Goal: Task Accomplishment & Management: Manage account settings

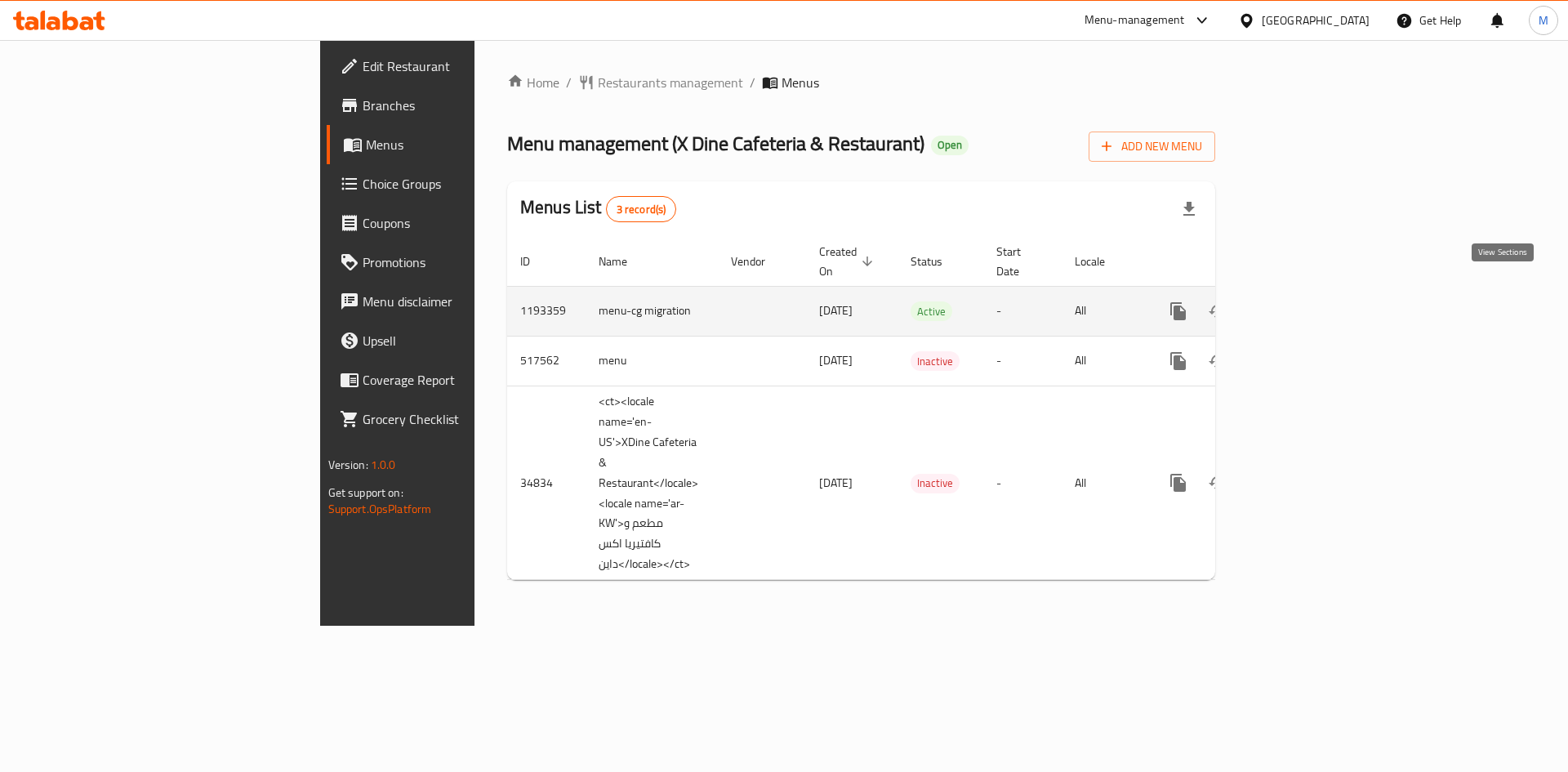
click at [1316, 299] on link "enhanced table" at bounding box center [1297, 312] width 39 height 39
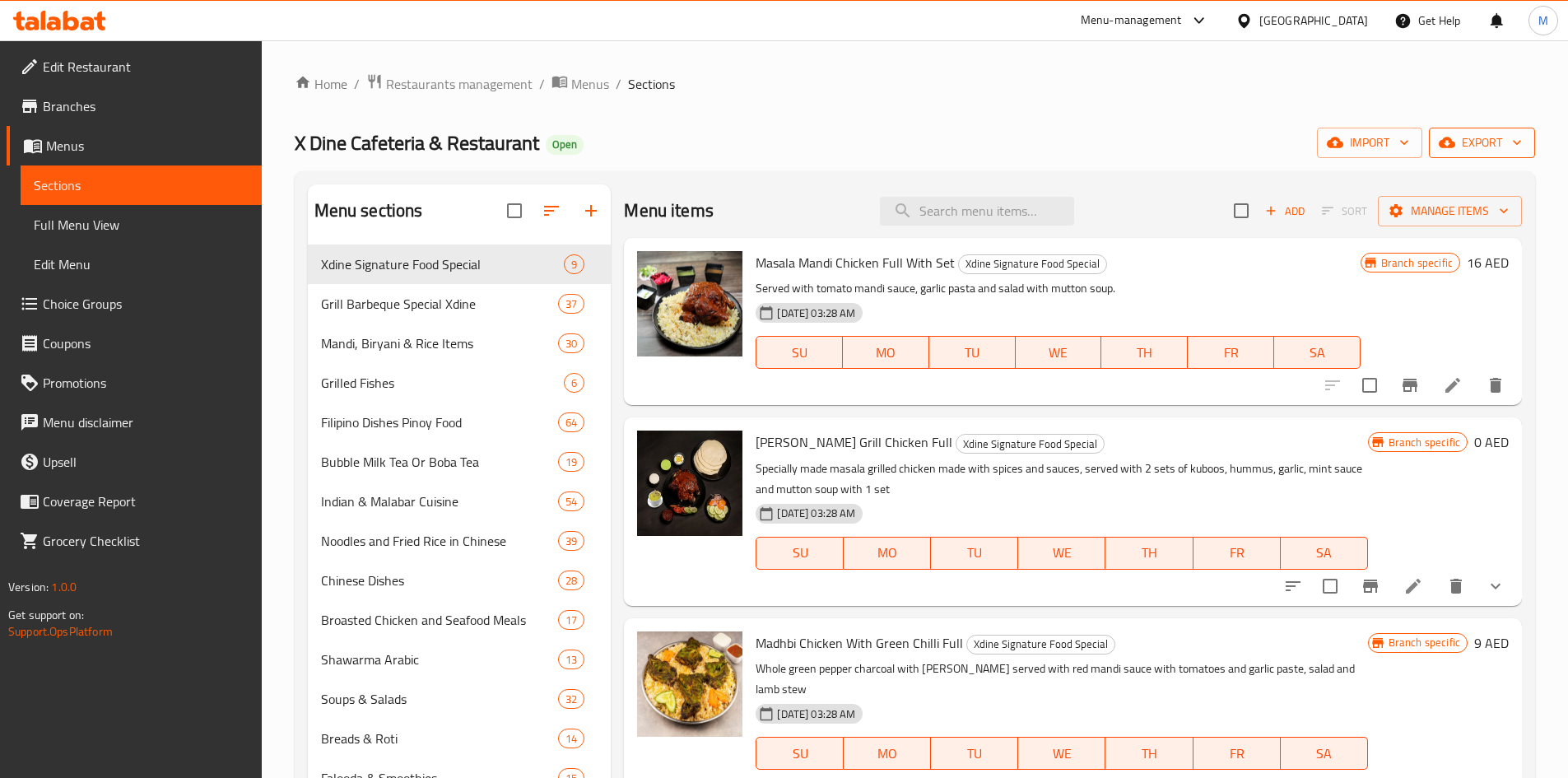
click at [1510, 128] on button "export" at bounding box center [1482, 142] width 106 height 30
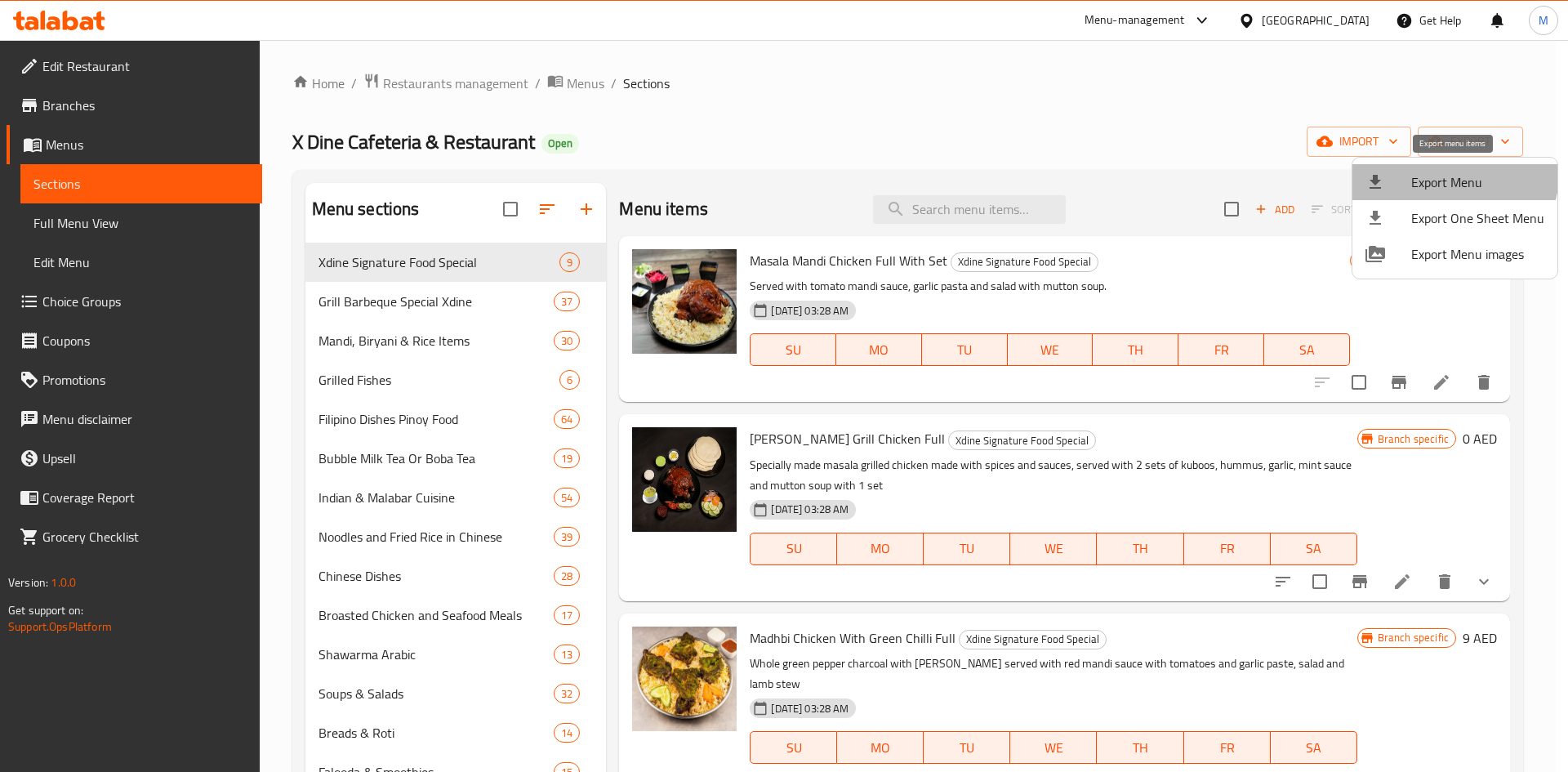
click at [1453, 173] on span "Export Menu" at bounding box center [1478, 181] width 133 height 20
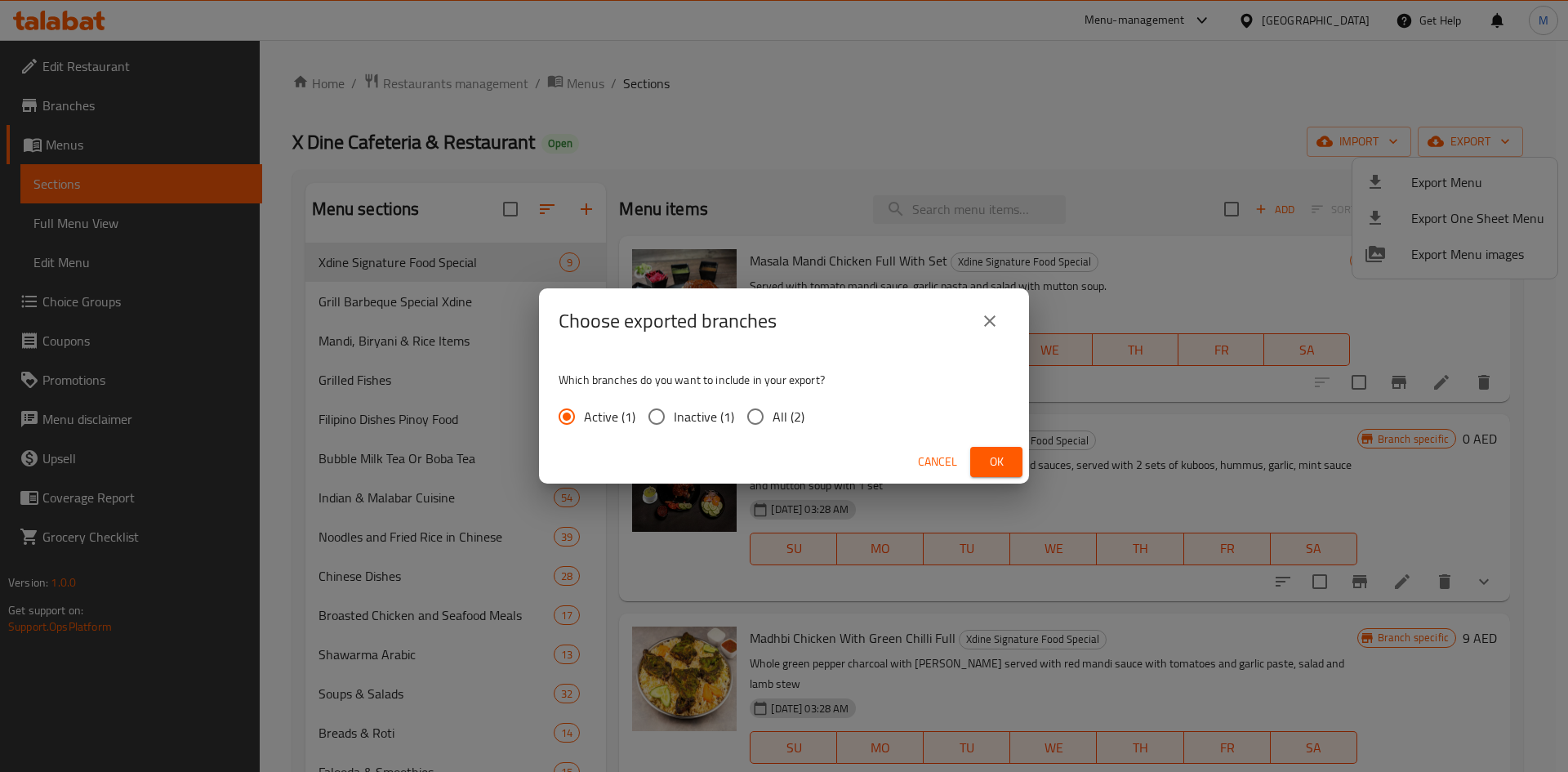
click at [1011, 459] on button "Ok" at bounding box center [996, 461] width 52 height 30
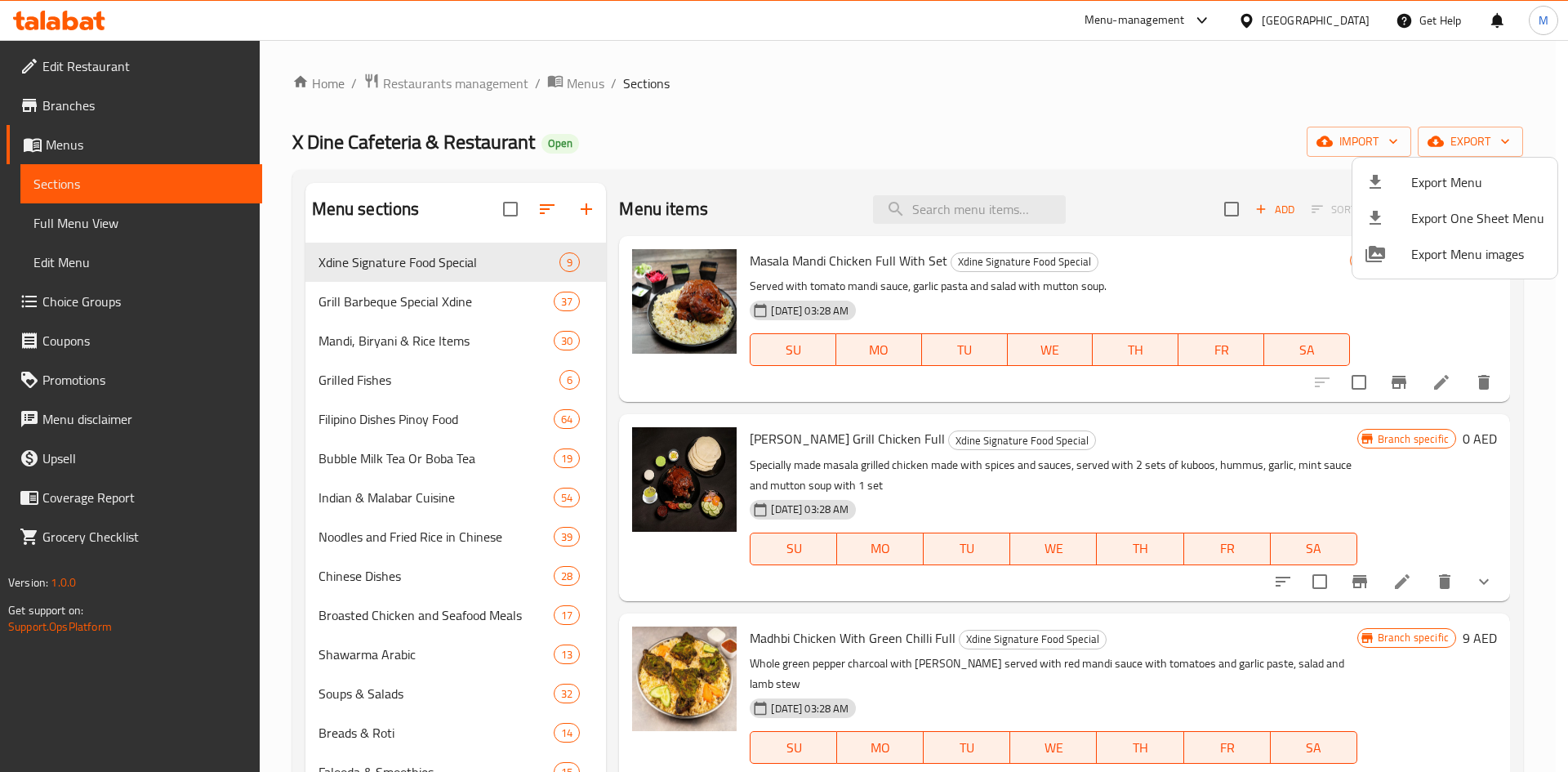
click at [457, 85] on div at bounding box center [784, 386] width 1568 height 772
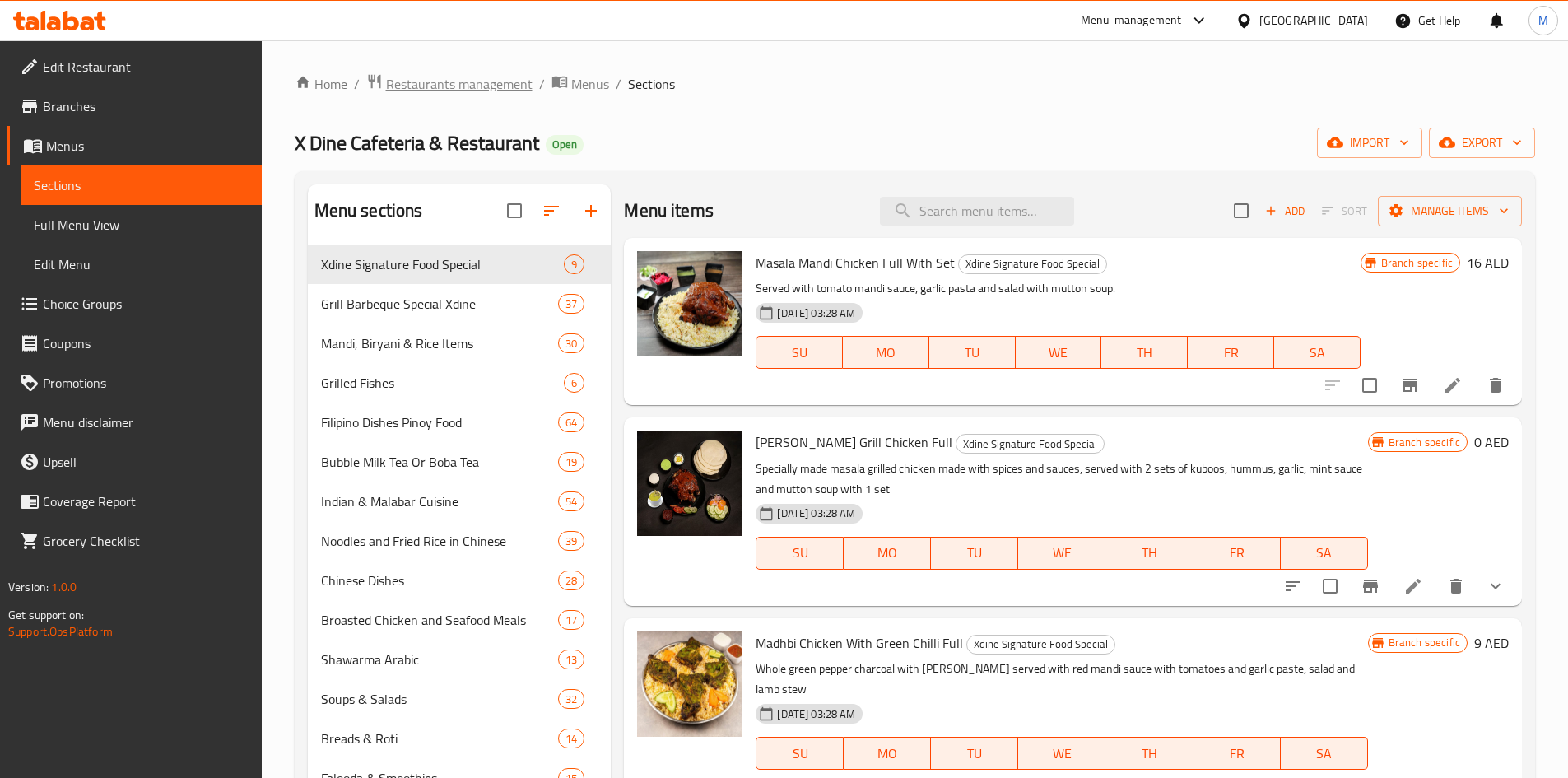
click at [459, 87] on span "Restaurants management" at bounding box center [459, 84] width 147 height 20
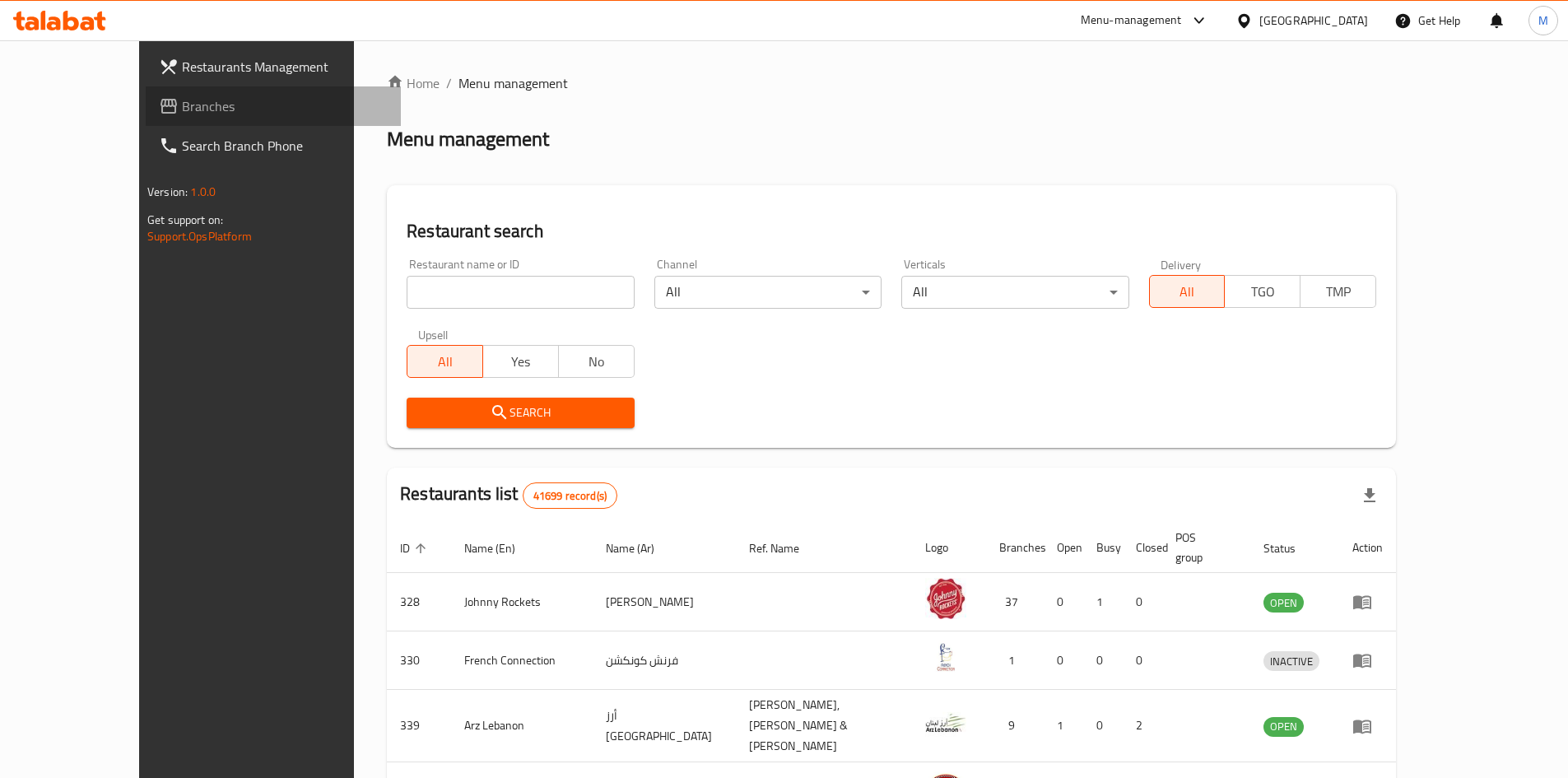
click at [182, 115] on span "Branches" at bounding box center [284, 106] width 206 height 20
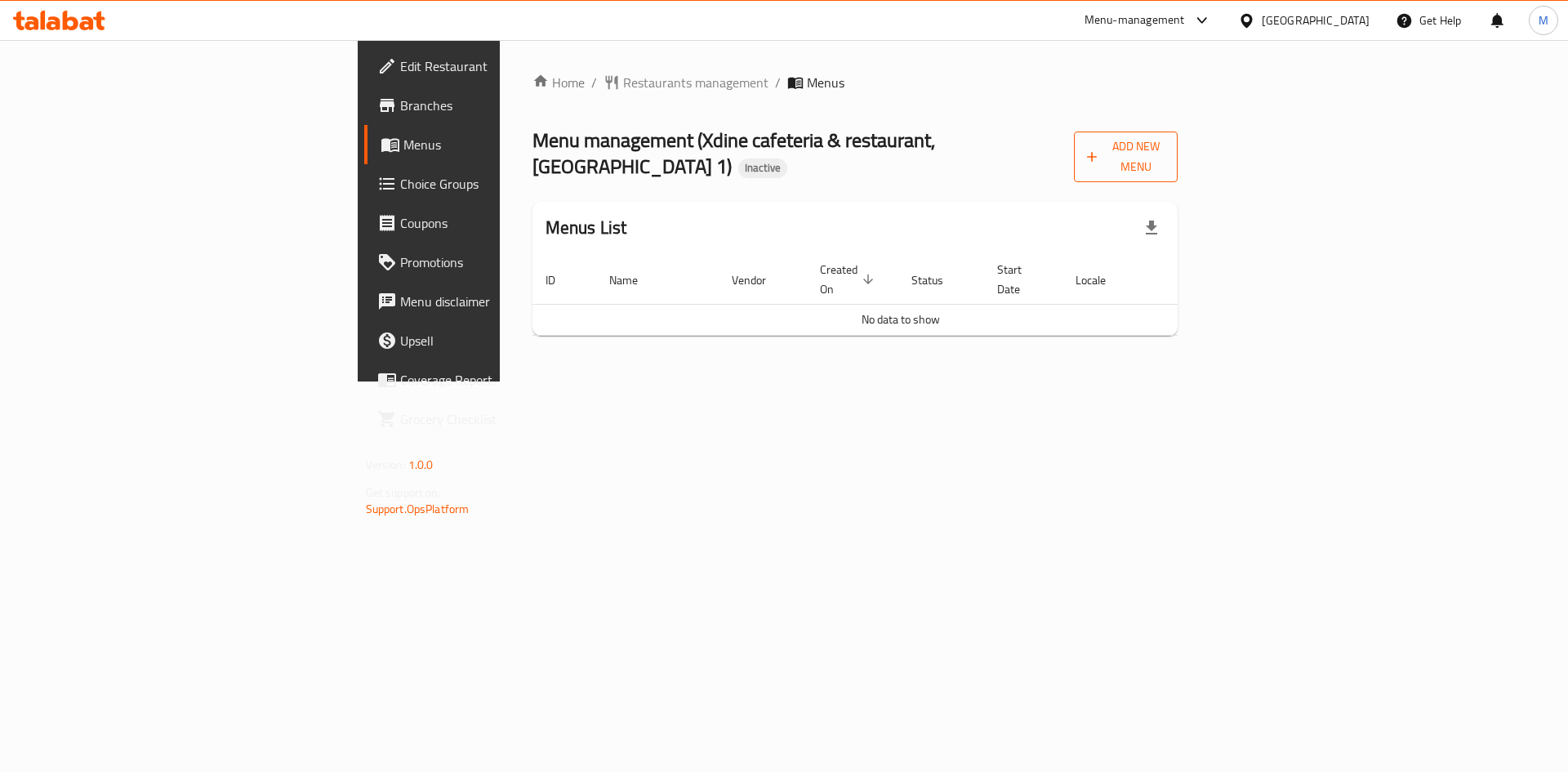
click at [1165, 141] on span "Add New Menu" at bounding box center [1126, 157] width 78 height 41
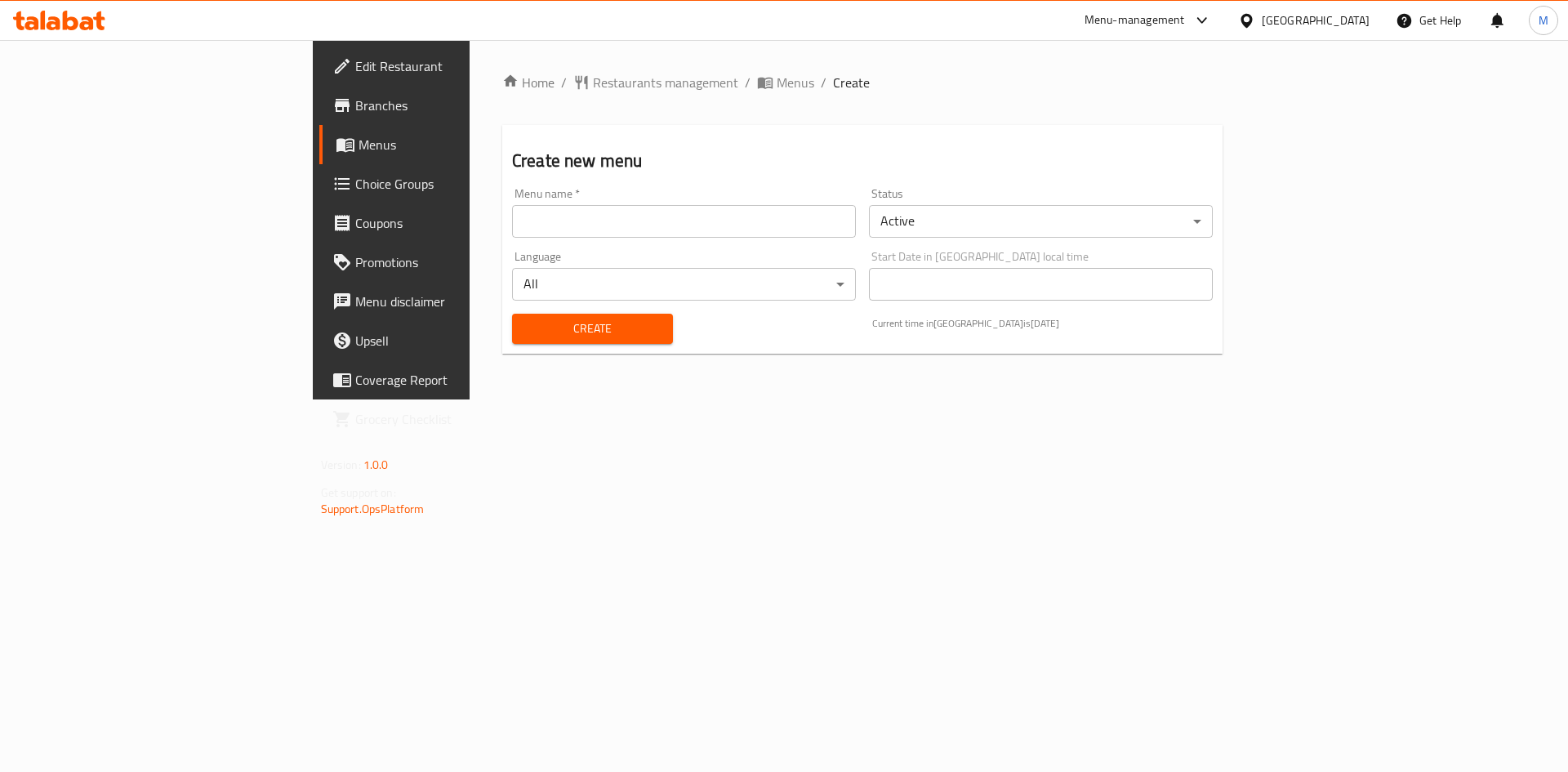
click at [777, 189] on div "Menu name   * Menu name *" at bounding box center [684, 213] width 344 height 50
click at [708, 202] on div "Menu name   * Menu name *" at bounding box center [684, 213] width 344 height 50
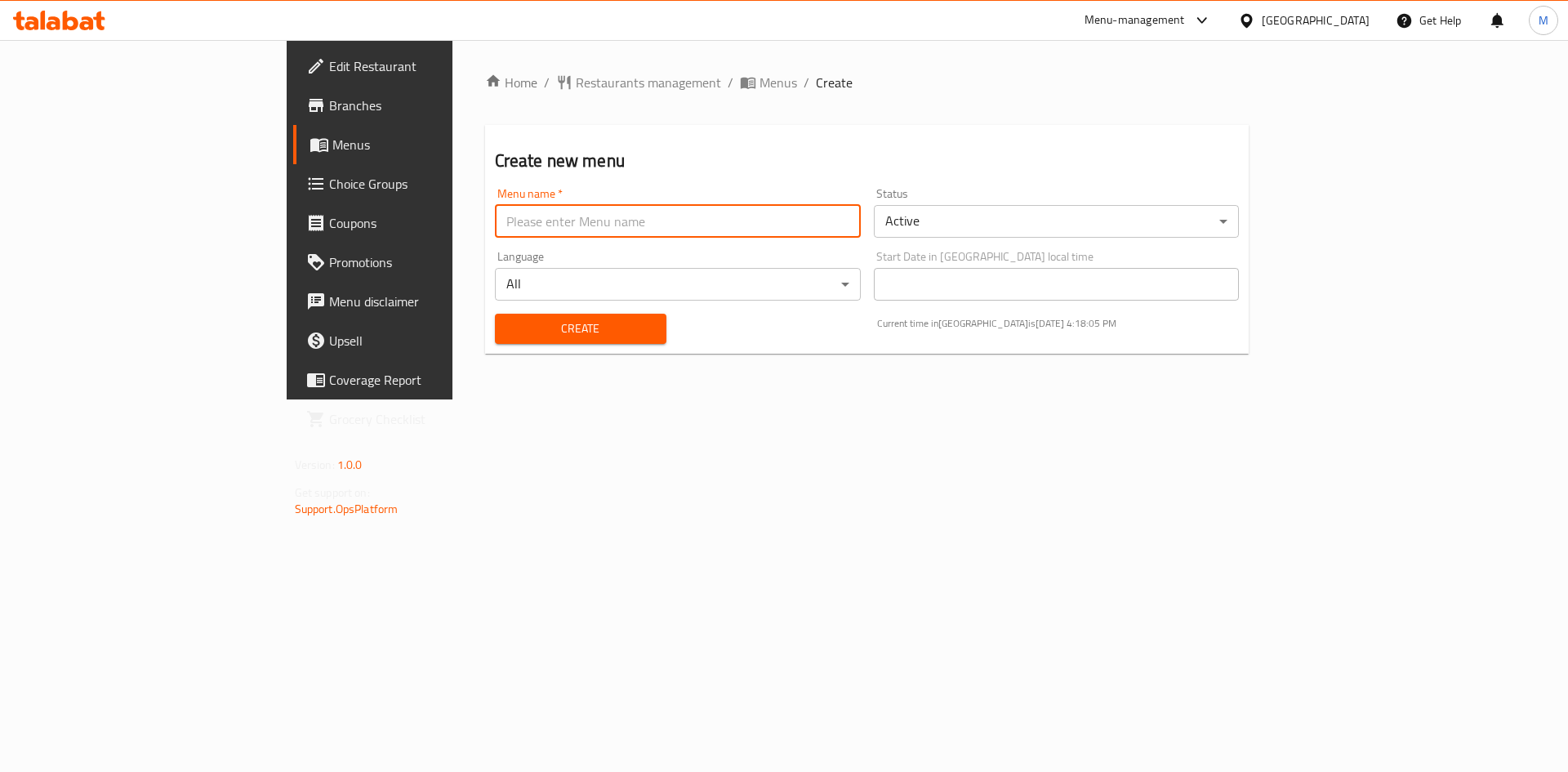
click at [496, 223] on input "text" at bounding box center [678, 222] width 366 height 33
type input "new"
click at [518, 336] on span "Create" at bounding box center [581, 329] width 145 height 21
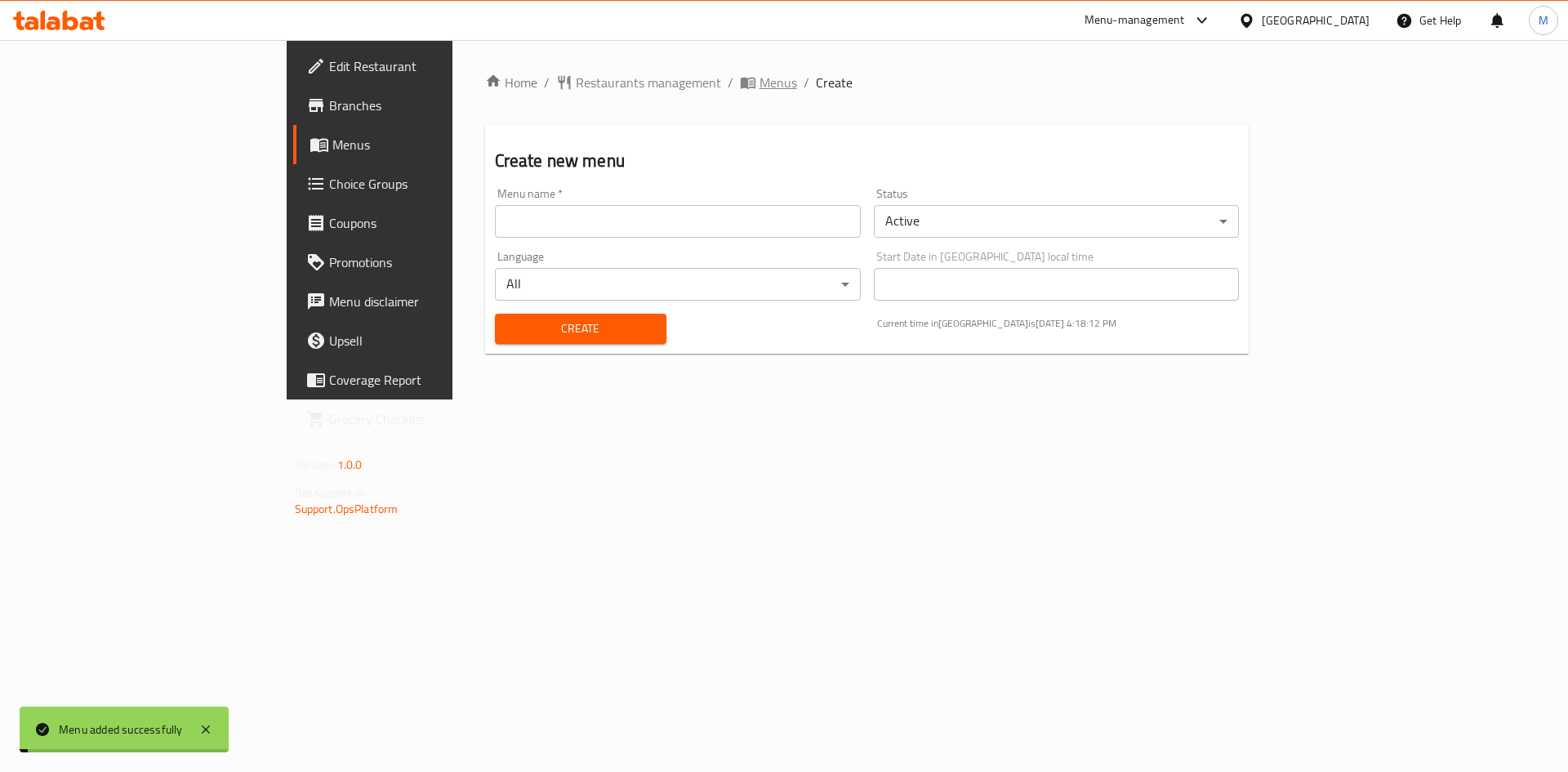
click at [760, 80] on span "Menus" at bounding box center [778, 82] width 38 height 20
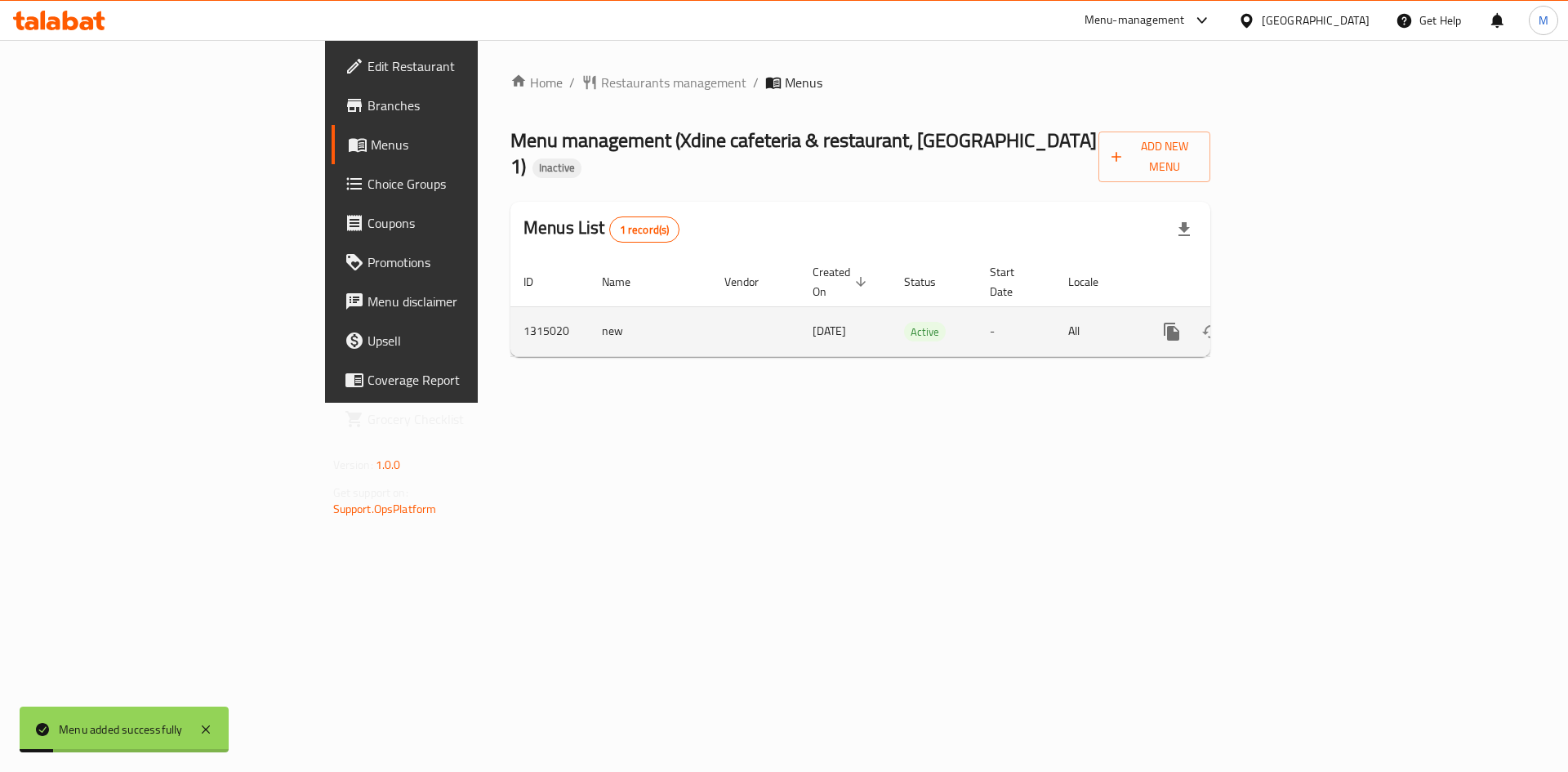
click at [1310, 312] on link "enhanced table" at bounding box center [1290, 332] width 39 height 39
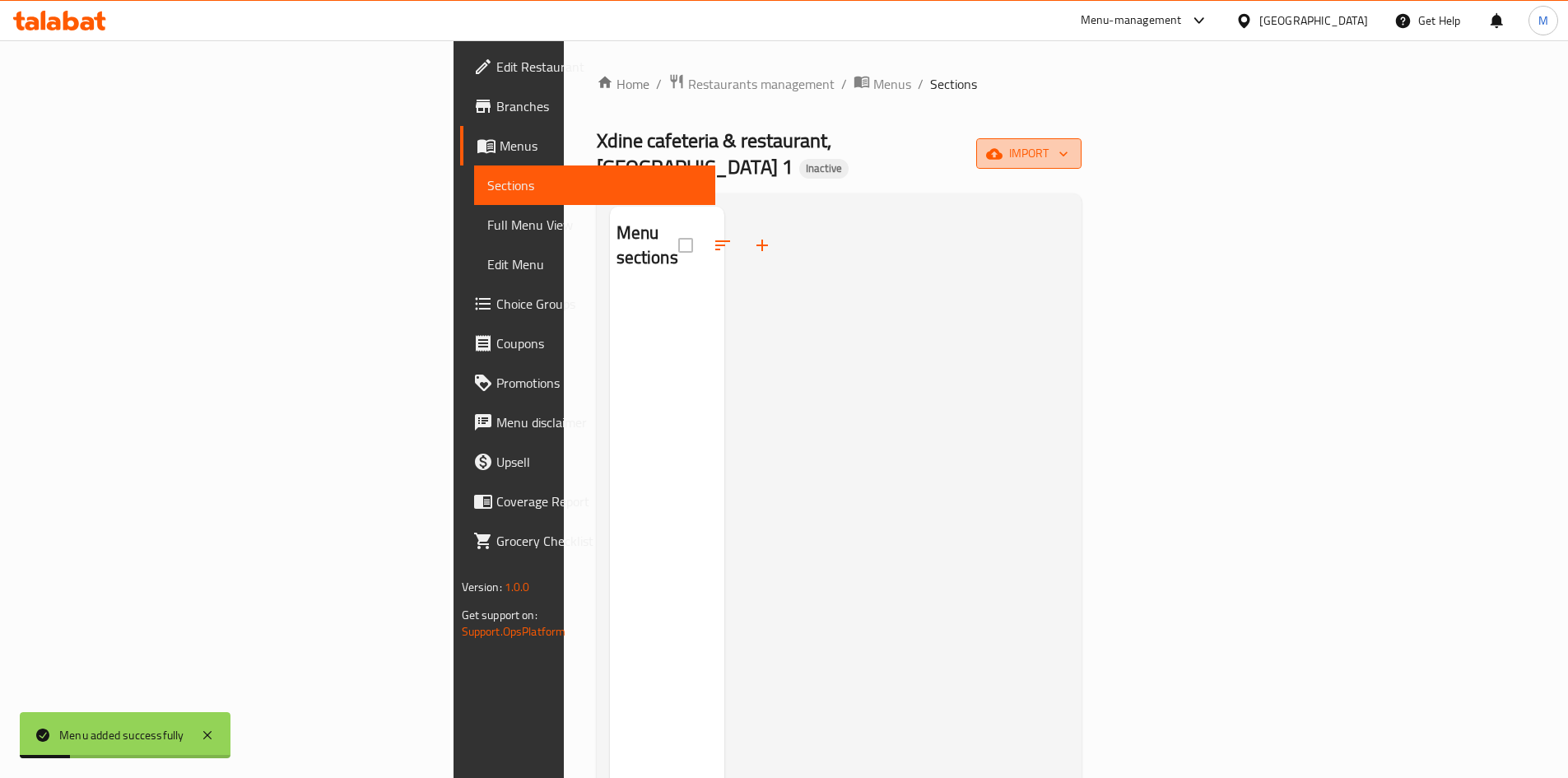
click at [1068, 144] on span "import" at bounding box center [1029, 154] width 79 height 21
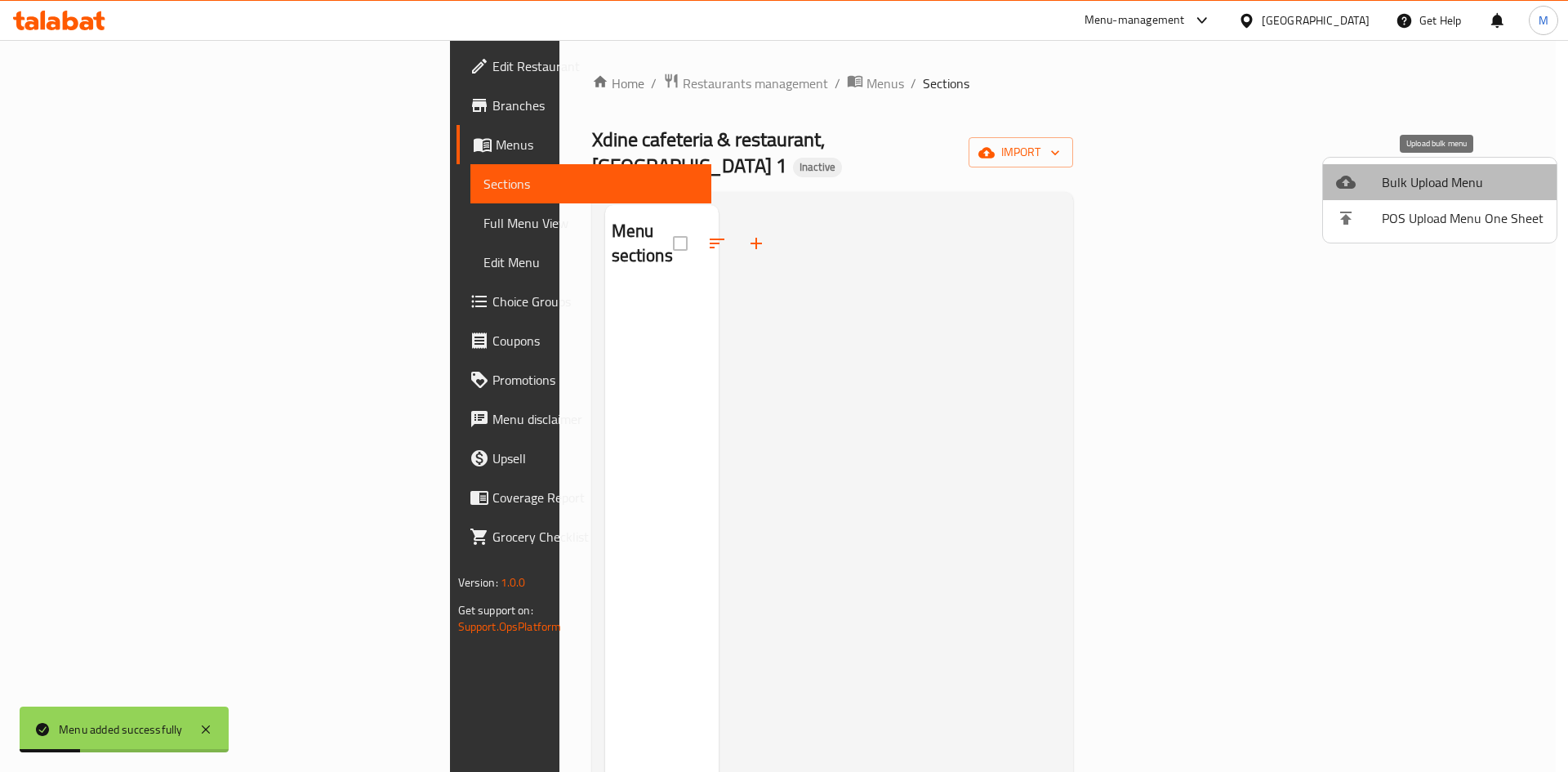
click at [1464, 176] on span "Bulk Upload Menu" at bounding box center [1463, 181] width 162 height 20
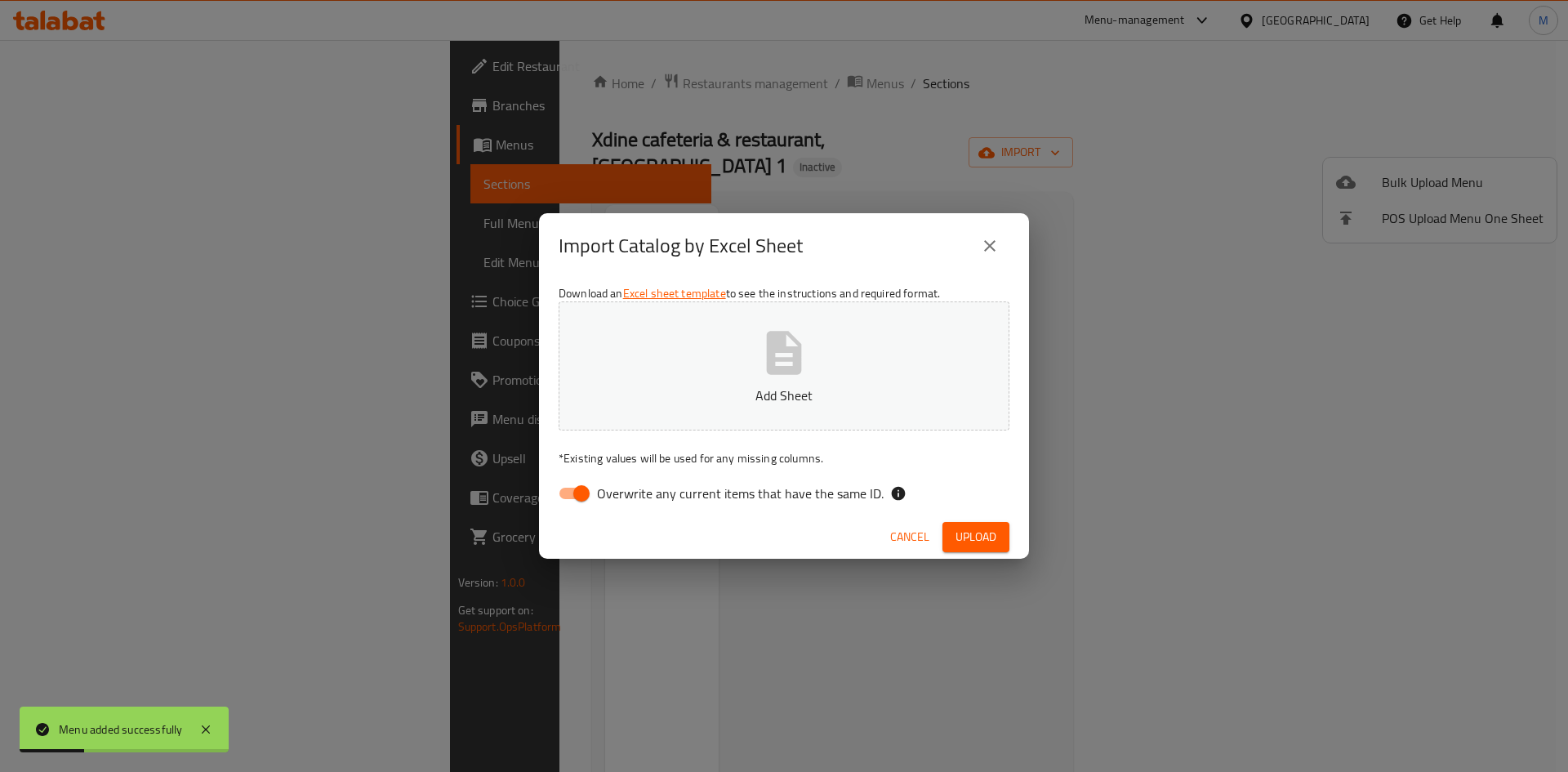
click at [1005, 348] on button "Add Sheet" at bounding box center [784, 365] width 451 height 129
click at [831, 510] on div "Download an Excel sheet template to see the instructions and required format. U…" at bounding box center [784, 397] width 490 height 237
click at [853, 496] on span "Overwrite any current items that have the same ID." at bounding box center [740, 493] width 287 height 20
click at [628, 496] on input "Overwrite any current items that have the same ID." at bounding box center [581, 494] width 93 height 31
checkbox input "false"
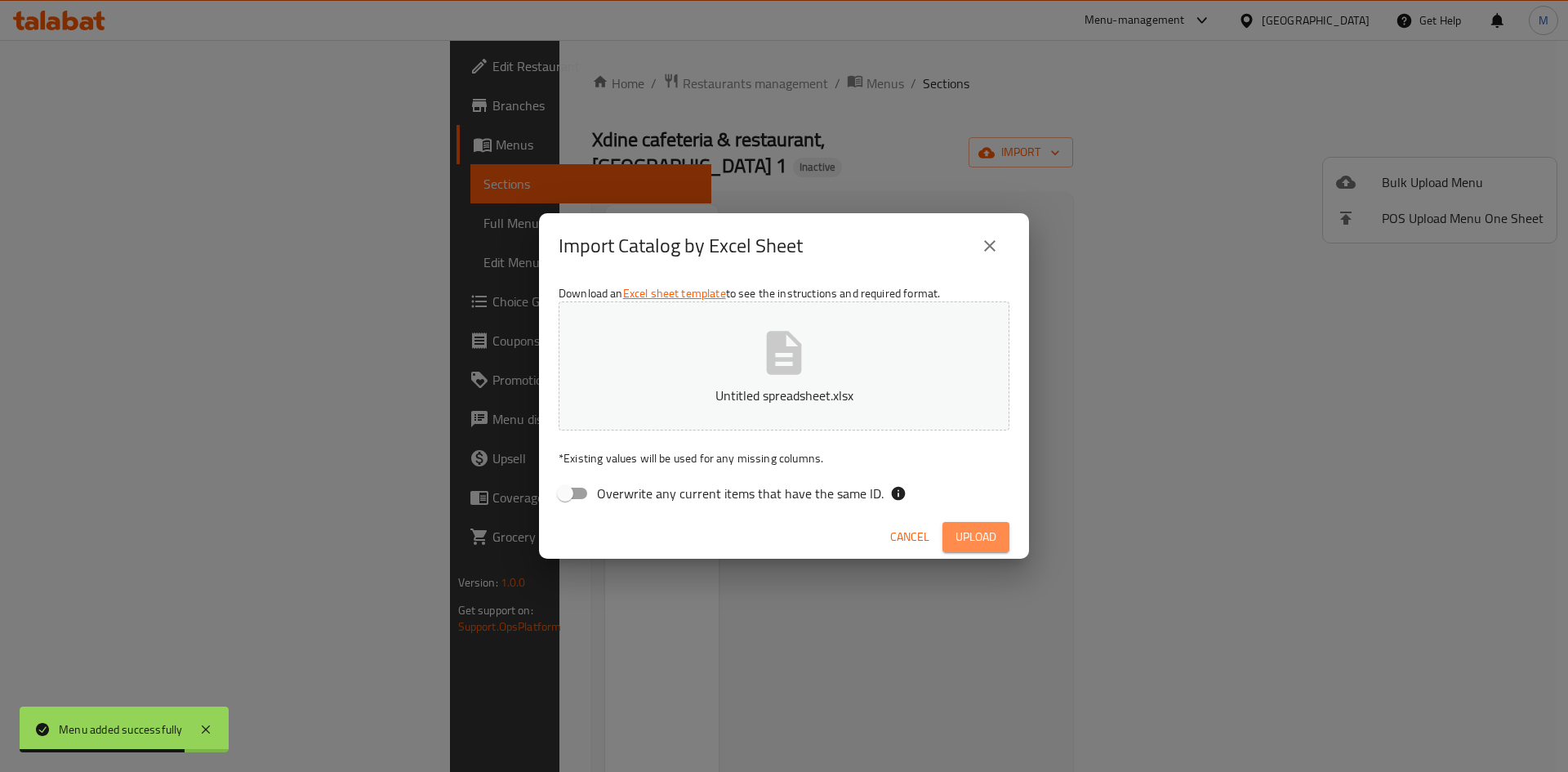
click at [988, 541] on span "Upload" at bounding box center [976, 537] width 41 height 21
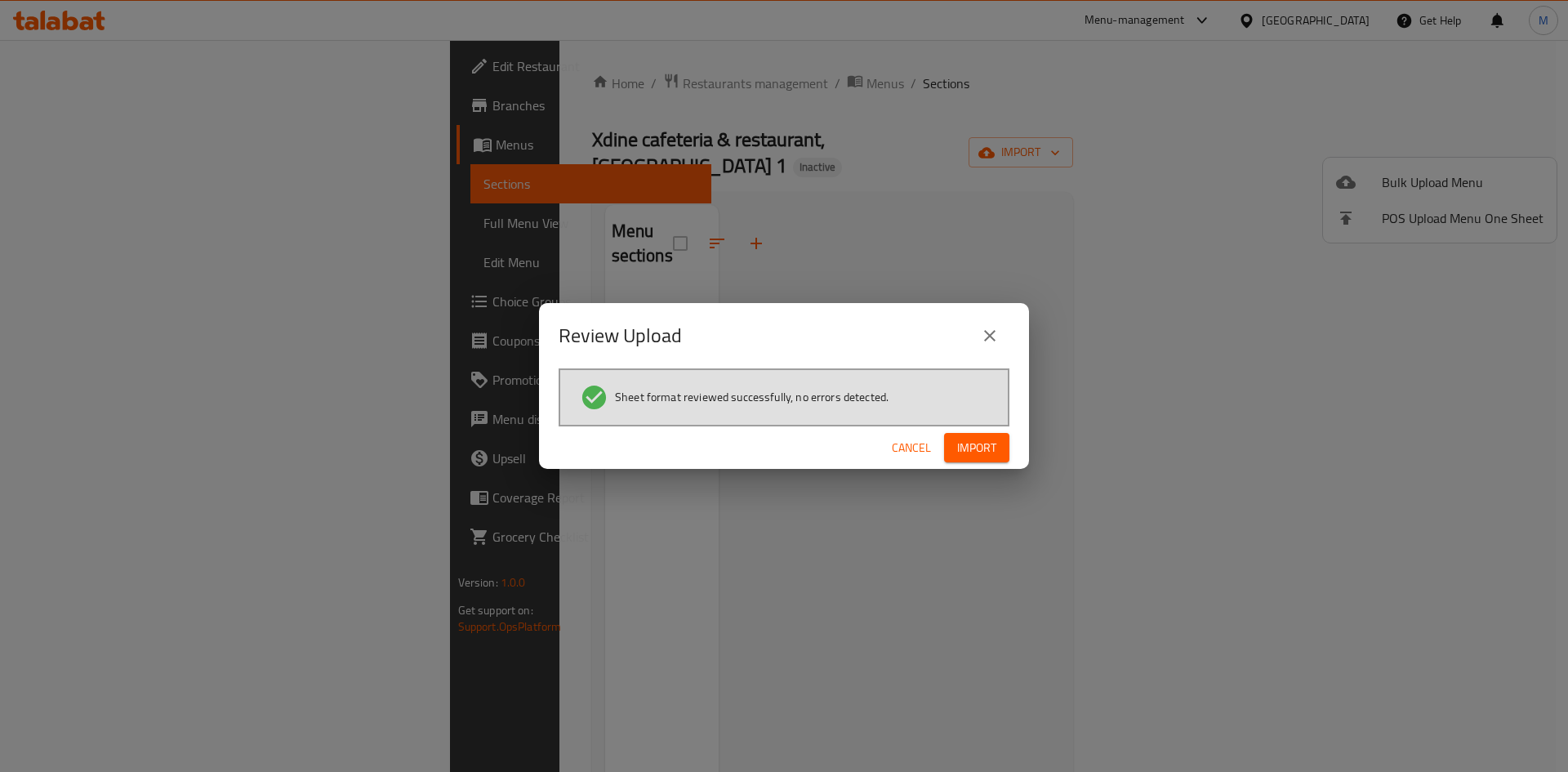
click at [1001, 445] on button "Import" at bounding box center [977, 448] width 65 height 30
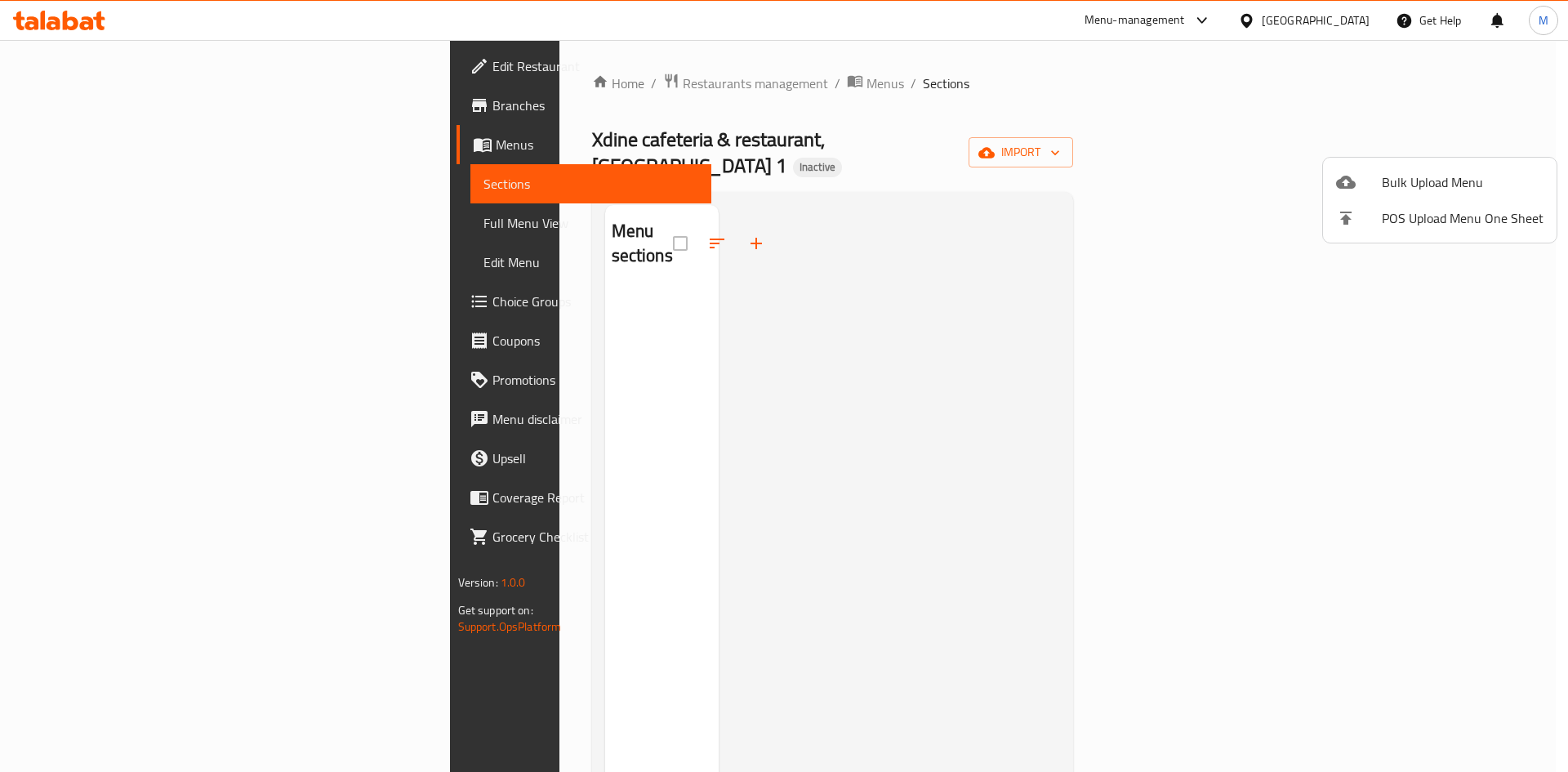
click at [723, 110] on div at bounding box center [784, 386] width 1568 height 772
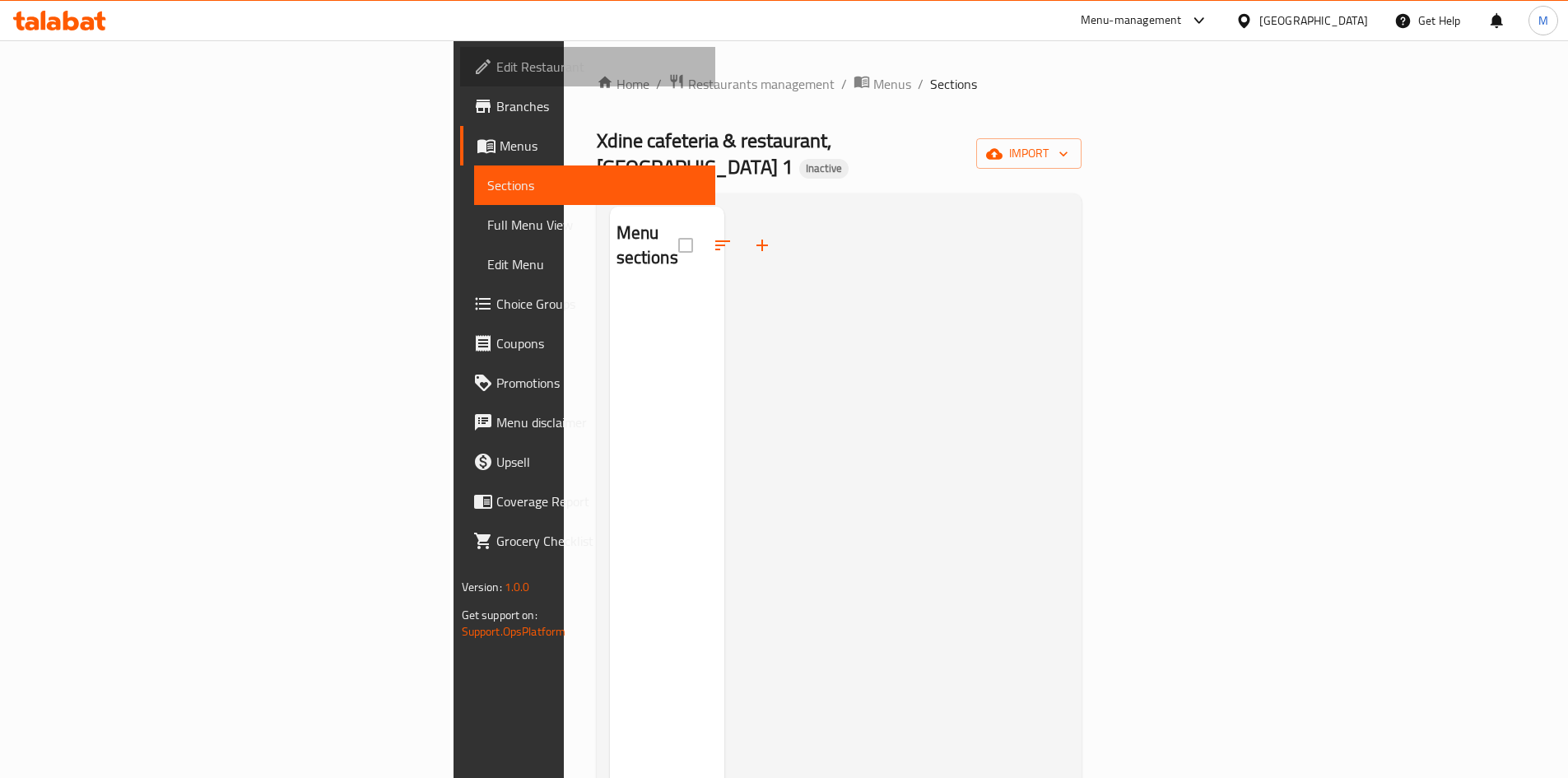
click at [460, 81] on link "Edit Restaurant" at bounding box center [588, 66] width 255 height 40
